Goal: Transaction & Acquisition: Book appointment/travel/reservation

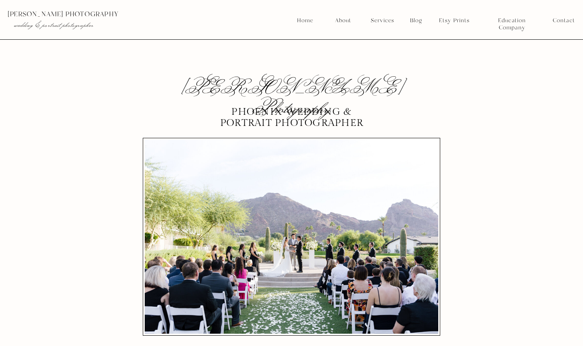
click at [291, 20] on nav "Services" at bounding box center [382, 20] width 29 height 7
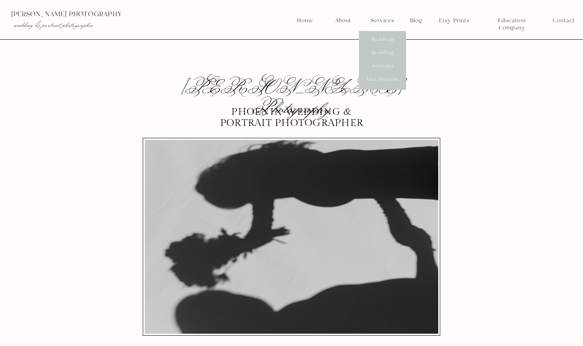
click at [291, 79] on nav "Mini Sessions" at bounding box center [382, 79] width 35 height 7
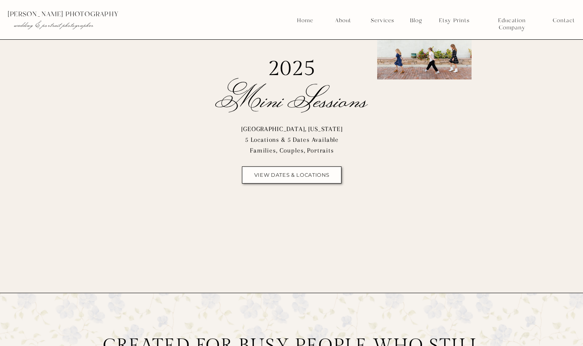
scroll to position [103, 0]
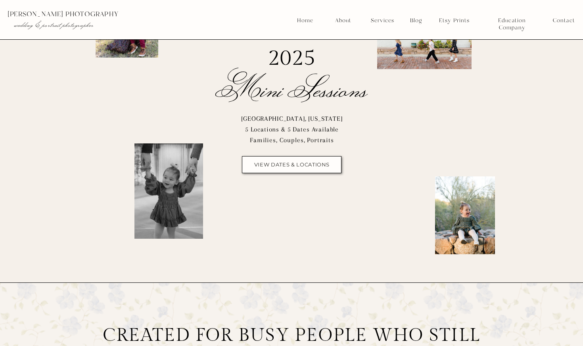
click at [282, 164] on nav "view dates & locations" at bounding box center [292, 165] width 81 height 6
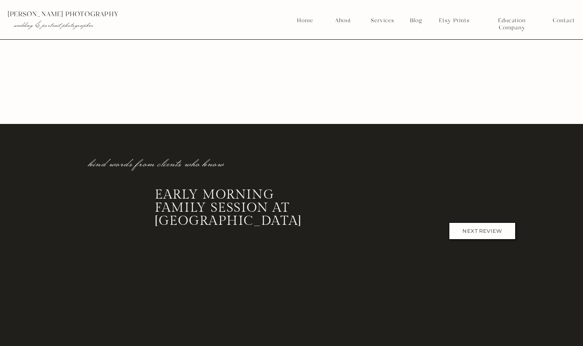
scroll to position [3897, 0]
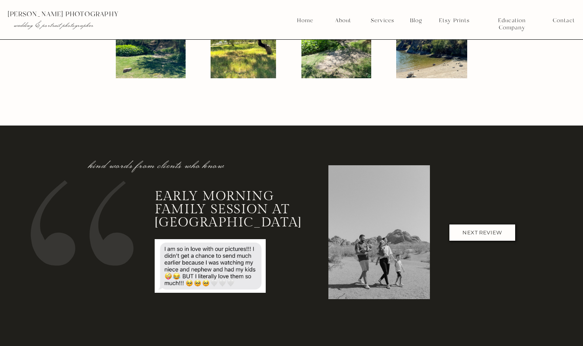
click at [477, 230] on nav "NEXT REVIEW" at bounding box center [482, 232] width 52 height 6
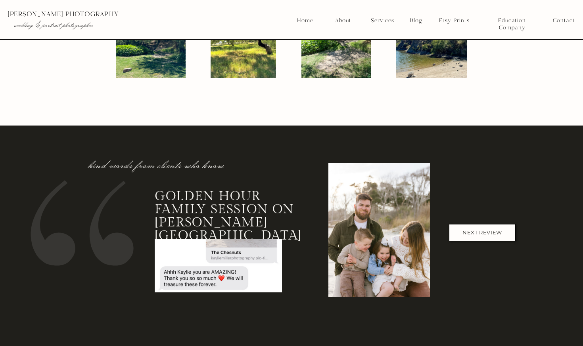
click at [477, 230] on nav "NEXT REVIEW" at bounding box center [482, 232] width 52 height 6
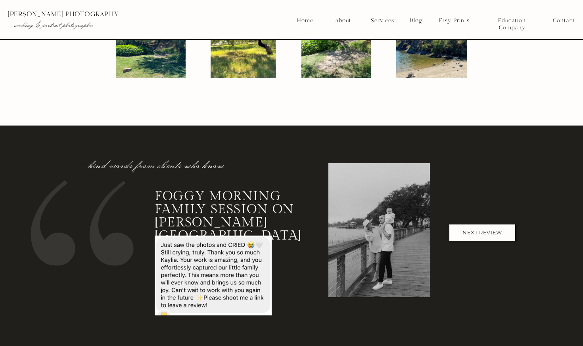
click at [477, 230] on nav "NEXT REVIEW" at bounding box center [482, 232] width 52 height 6
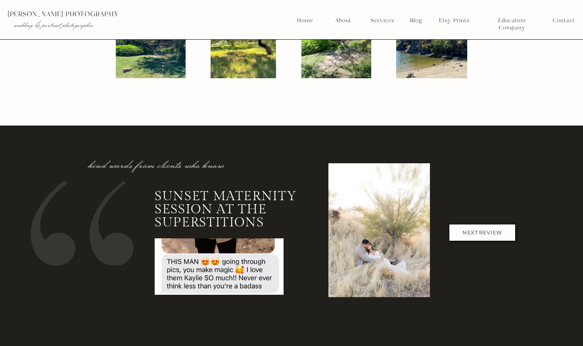
click at [477, 230] on nav "NEXT REVIEW" at bounding box center [482, 232] width 52 height 6
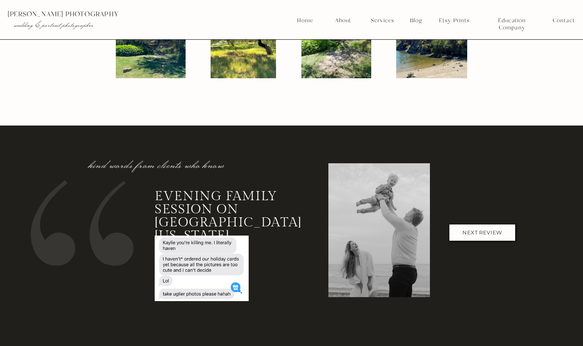
click at [477, 230] on nav "NEXT REVIEW" at bounding box center [482, 232] width 52 height 6
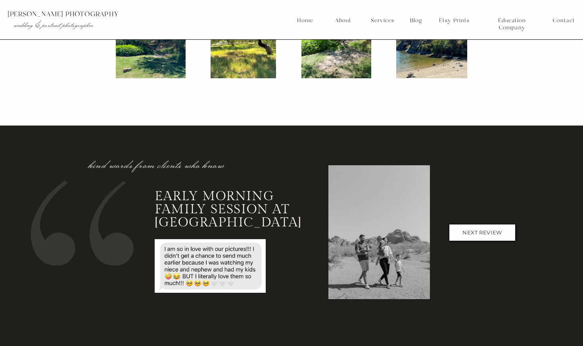
click at [477, 230] on nav "NEXT REVIEW" at bounding box center [482, 232] width 52 height 6
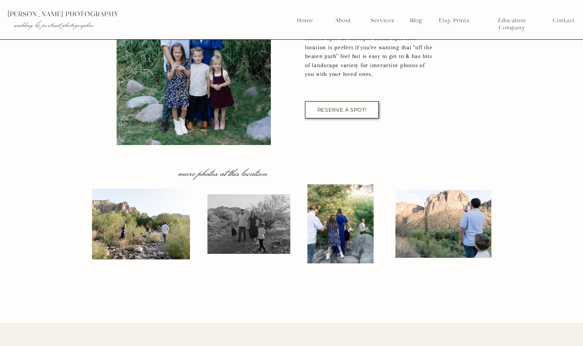
scroll to position [2876, 0]
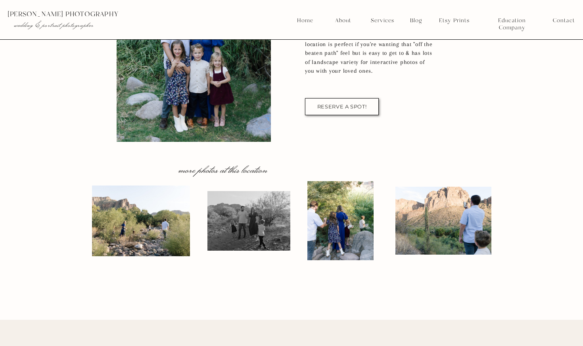
click at [112, 228] on div at bounding box center [141, 220] width 98 height 71
click at [233, 223] on div at bounding box center [249, 221] width 83 height 60
click at [344, 228] on div at bounding box center [341, 220] width 66 height 79
click at [439, 222] on div at bounding box center [444, 221] width 96 height 68
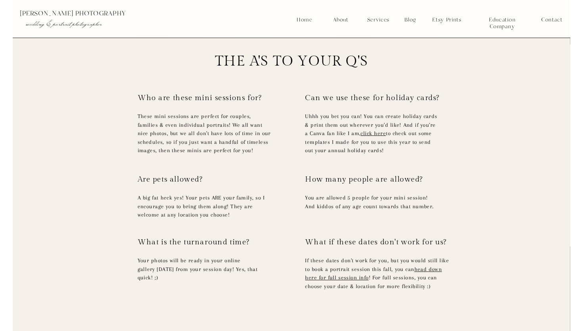
scroll to position [4914, 0]
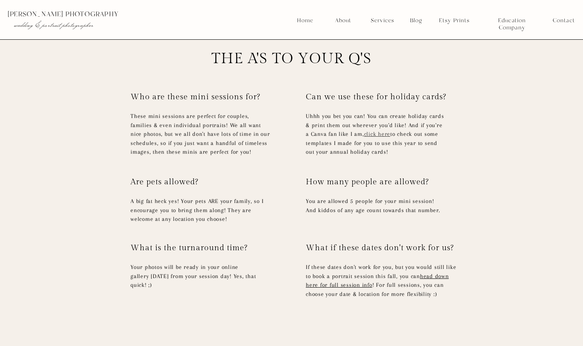
click at [374, 134] on link "click here" at bounding box center [377, 134] width 27 height 6
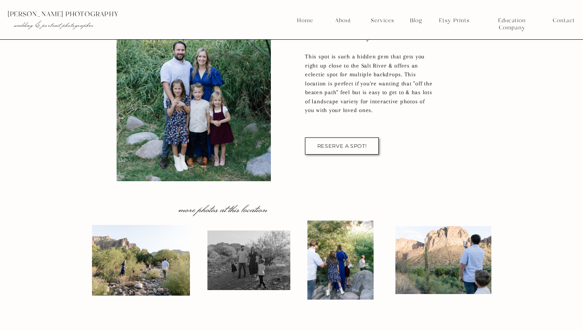
scroll to position [2839, 0]
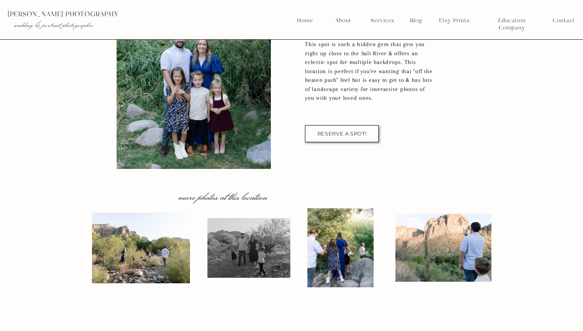
click at [123, 255] on div at bounding box center [141, 247] width 98 height 71
click at [250, 251] on div at bounding box center [249, 248] width 83 height 60
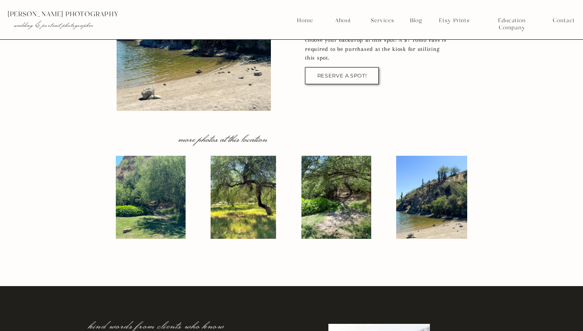
scroll to position [3728, 0]
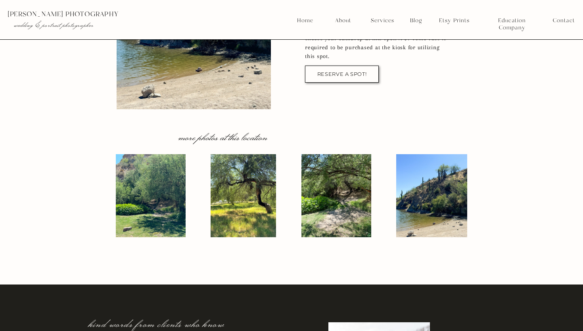
click at [147, 195] on div at bounding box center [151, 195] width 70 height 83
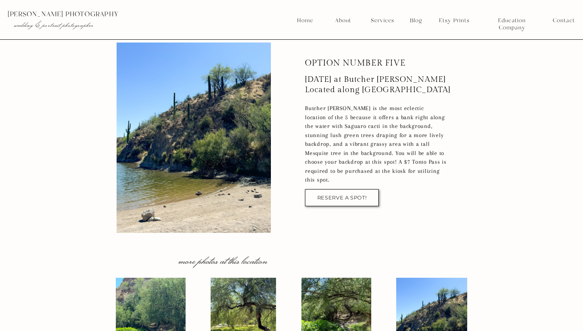
scroll to position [3545, 0]
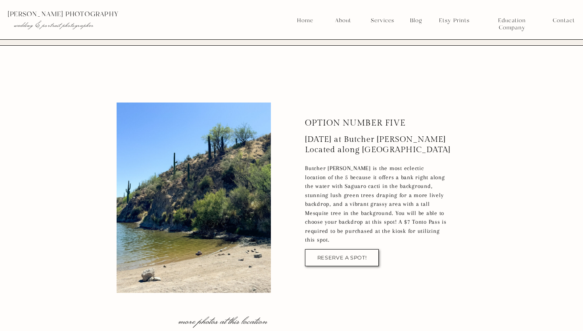
click at [343, 259] on nav "RESERVE A SPOT!" at bounding box center [342, 257] width 52 height 6
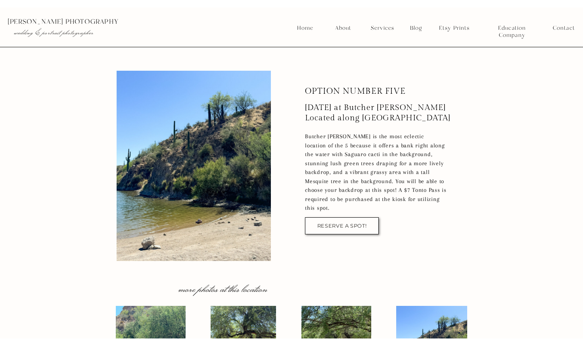
scroll to position [3585, 0]
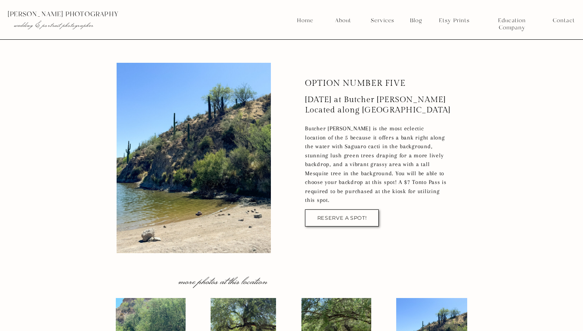
click at [324, 223] on div at bounding box center [342, 217] width 74 height 17
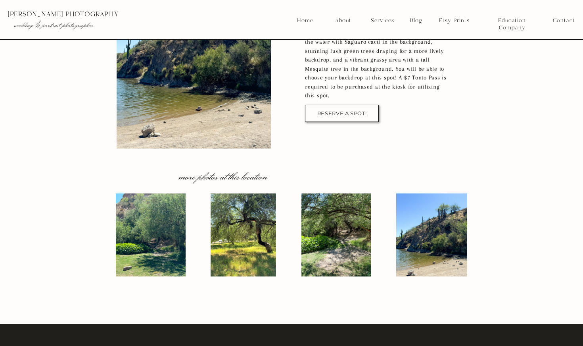
scroll to position [3706, 0]
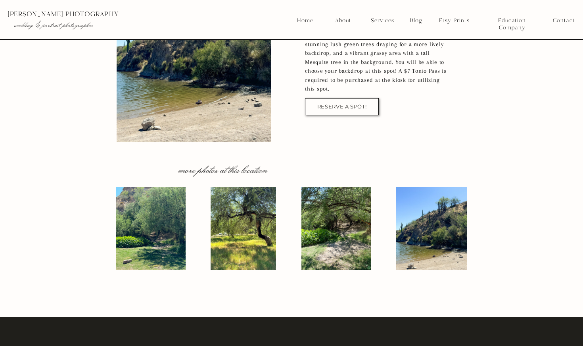
click at [131, 224] on div at bounding box center [151, 228] width 70 height 83
click at [252, 230] on div at bounding box center [243, 228] width 65 height 83
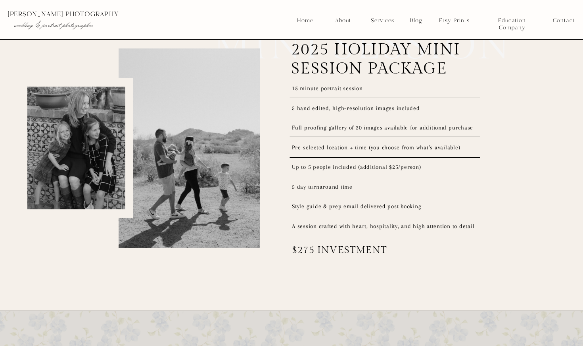
scroll to position [1049, 0]
